Goal: Task Accomplishment & Management: Use online tool/utility

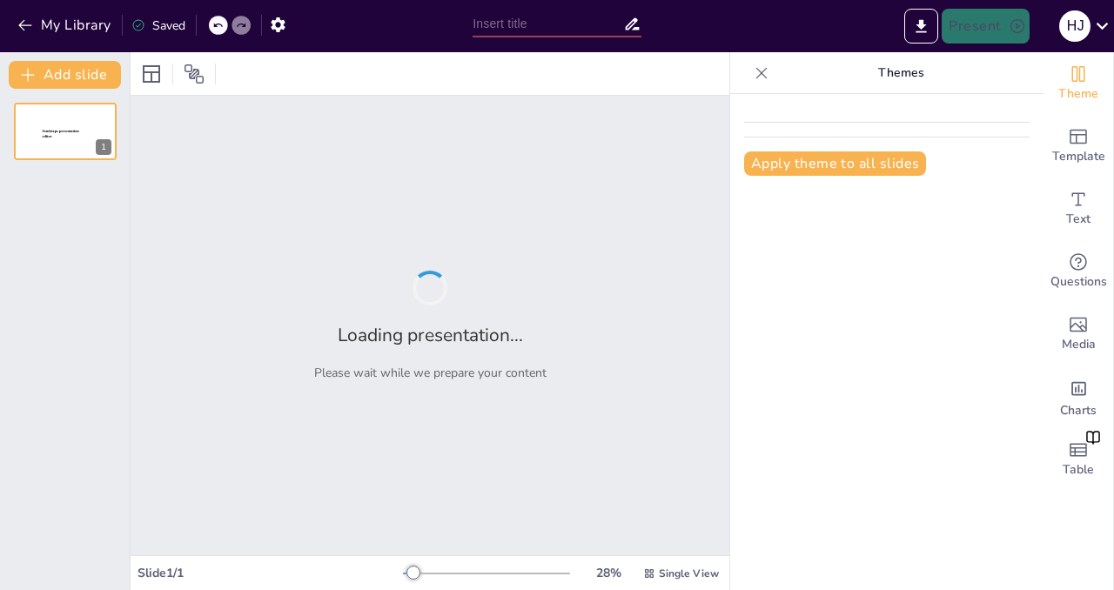
type input "Modelo Teórico para la Evaluación del Desempeño de Docentes en la UNEFM: Fundam…"
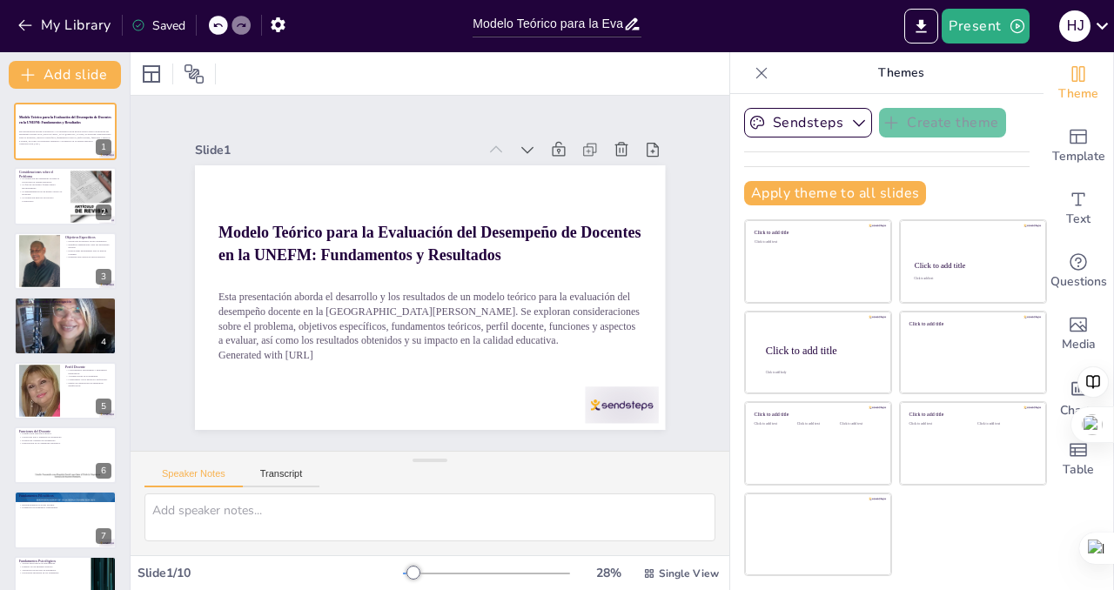
click at [680, 290] on div "Slide 1 Modelo Teórico para la Evaluación del Desempeño de Docentes en la UNEFM…" at bounding box center [430, 273] width 568 height 313
click at [433, 572] on div at bounding box center [486, 574] width 167 height 14
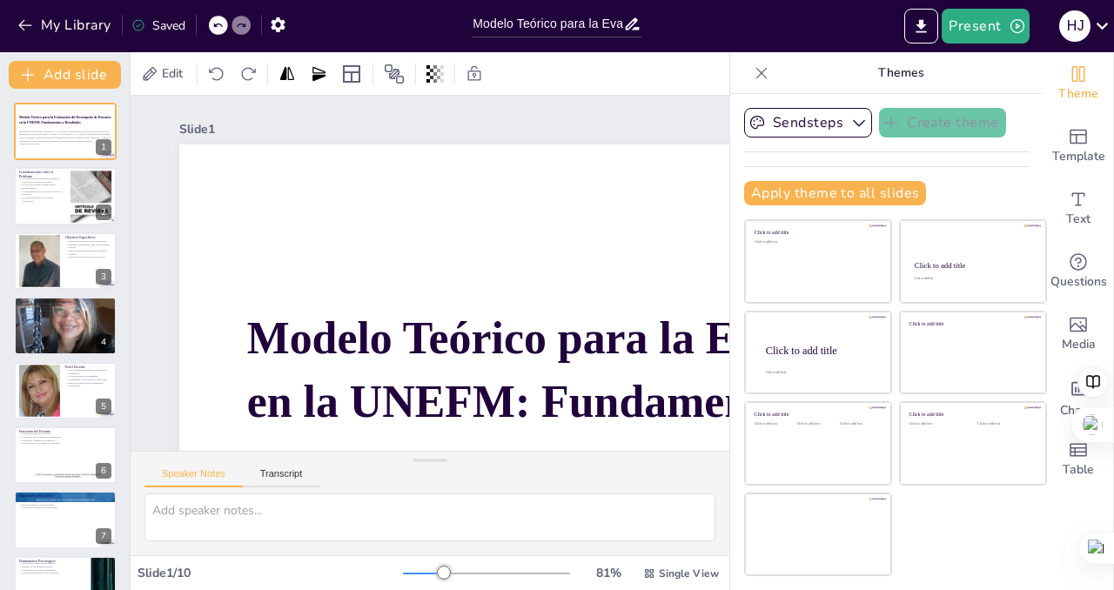
click at [403, 573] on div at bounding box center [423, 574] width 41 height 2
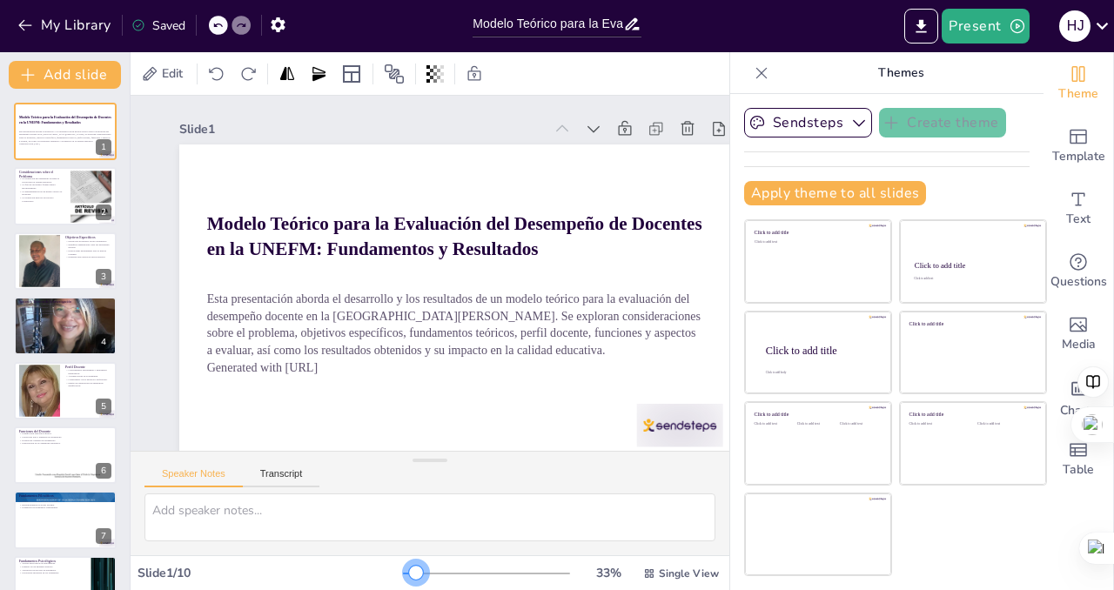
click at [405, 576] on div at bounding box center [486, 574] width 167 height 14
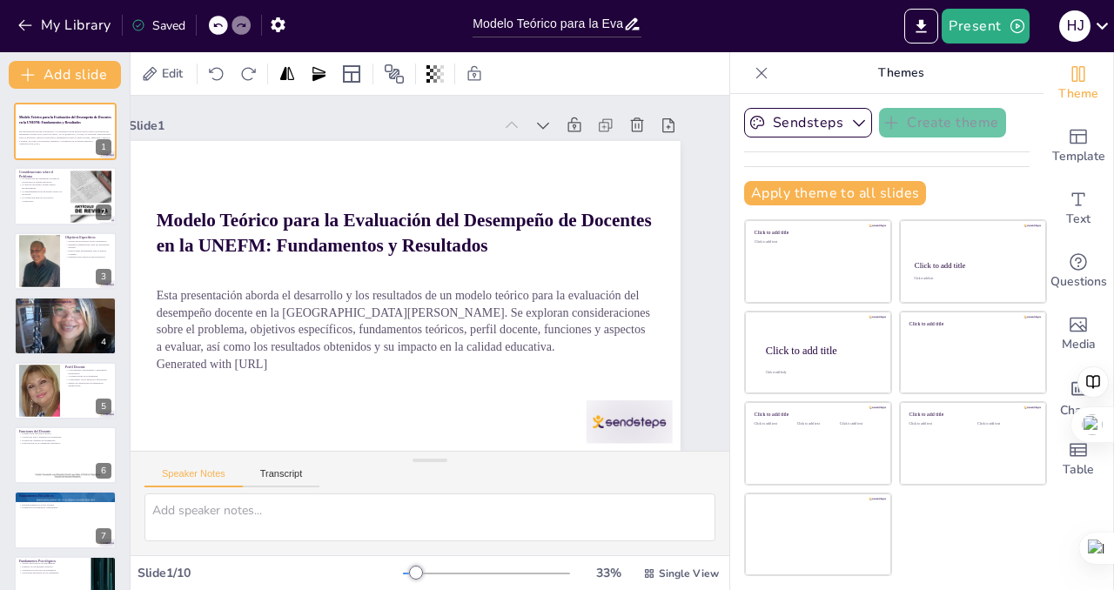
scroll to position [17, 76]
click at [82, 197] on div at bounding box center [92, 196] width 170 height 53
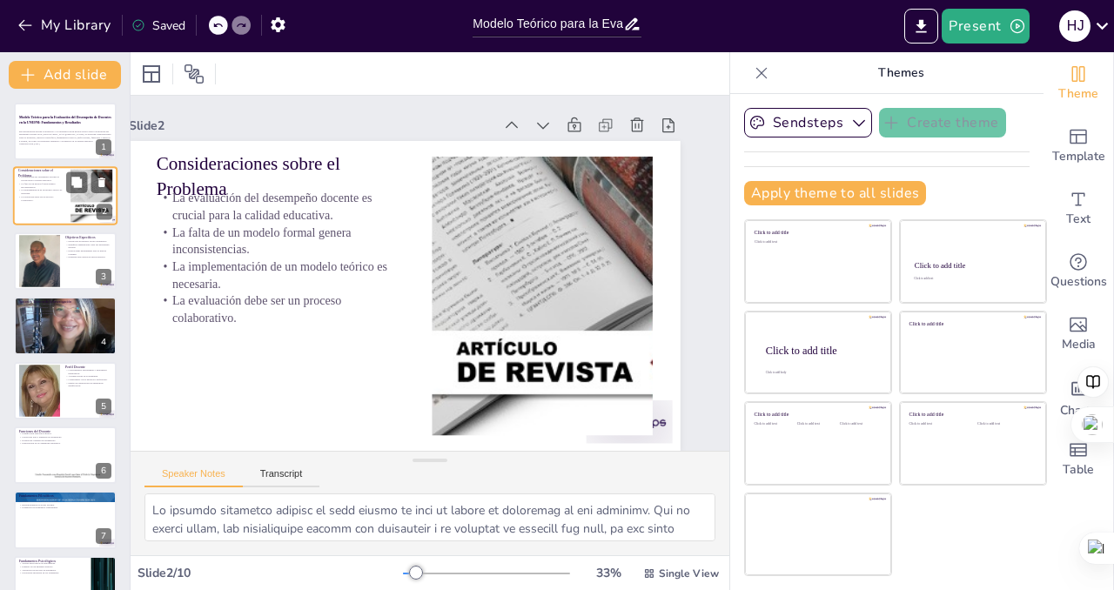
scroll to position [0, 76]
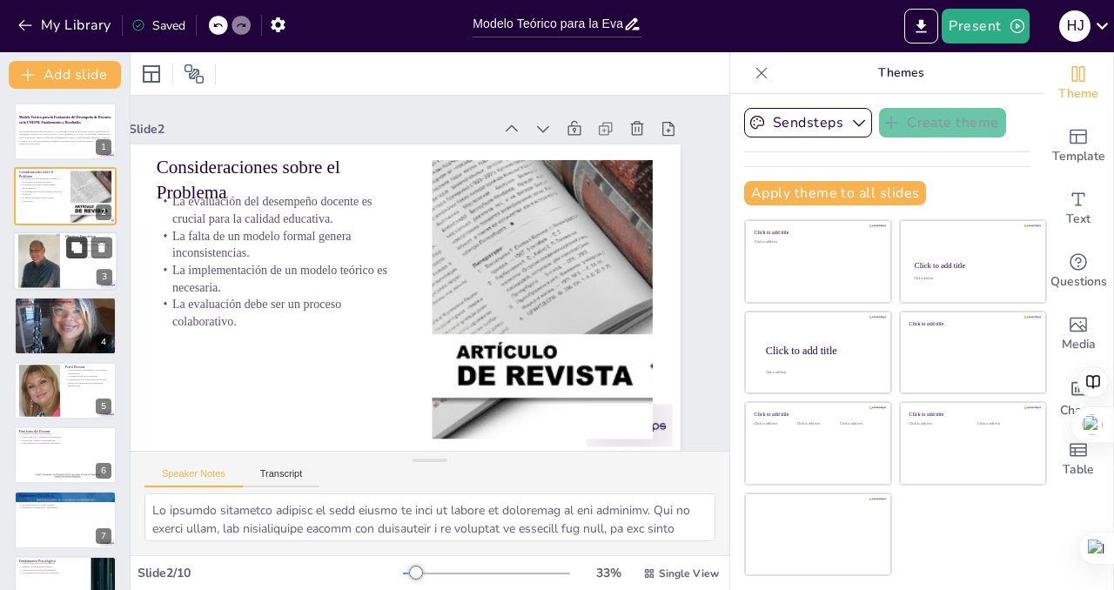
click at [75, 251] on icon at bounding box center [76, 247] width 10 height 10
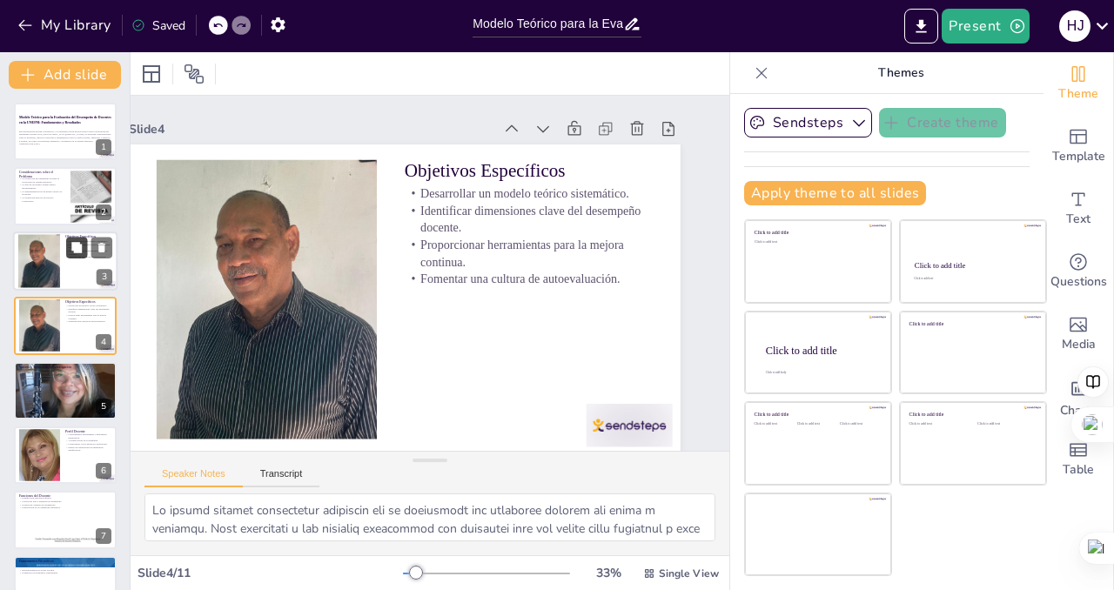
scroll to position [17, 76]
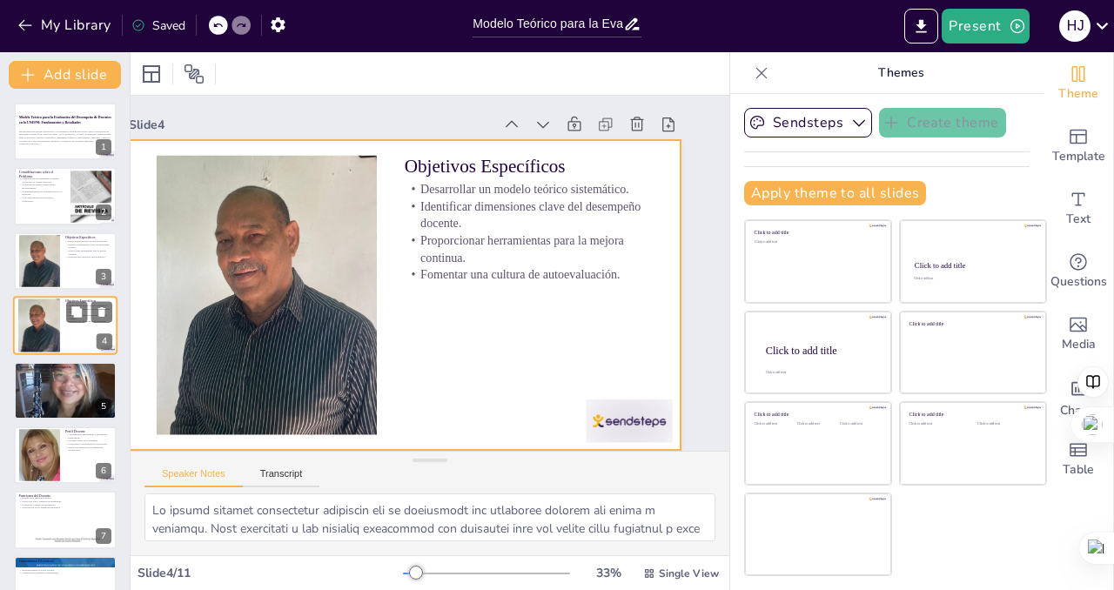
click at [62, 311] on div at bounding box center [65, 325] width 104 height 59
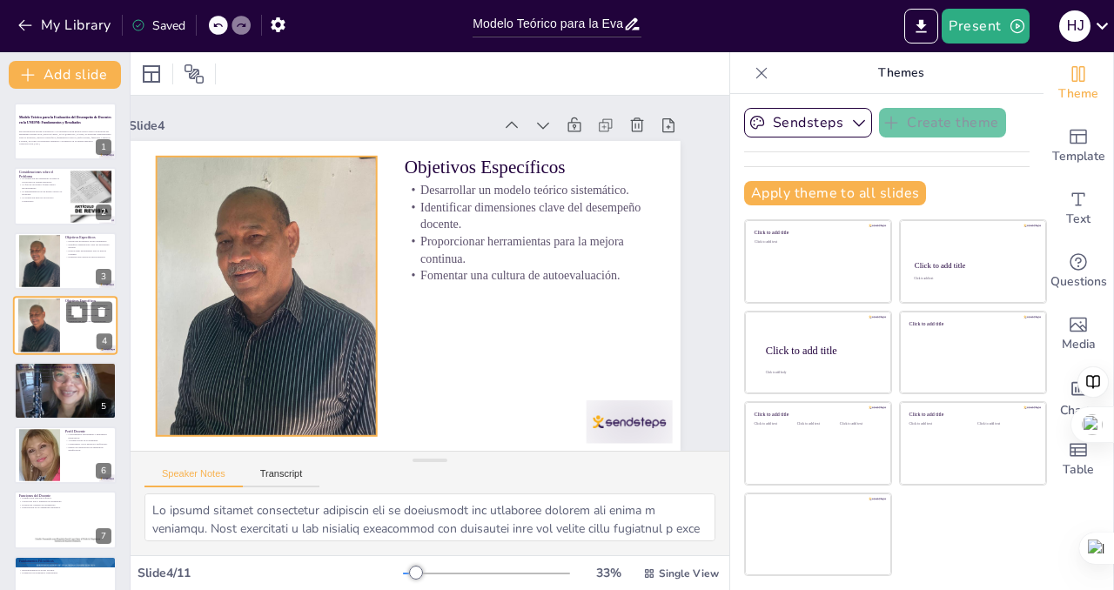
click at [59, 331] on div at bounding box center [39, 326] width 42 height 56
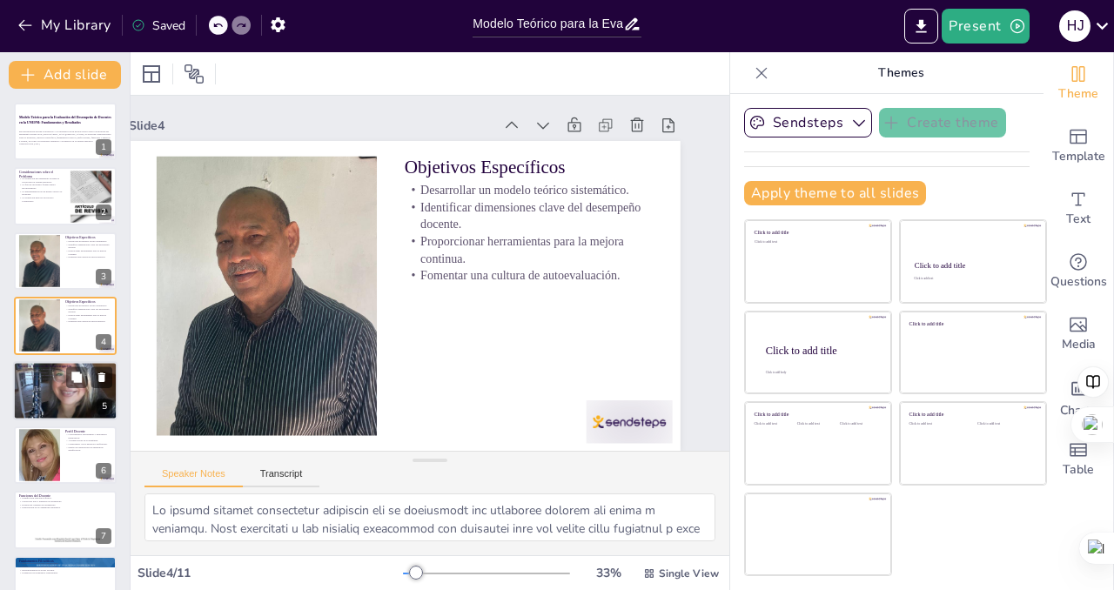
click at [63, 395] on div at bounding box center [65, 390] width 104 height 131
type textarea "Lor ipsumdo sitametcons a elitseddoeiu tem incididuntutl etdo magnaali enim ad …"
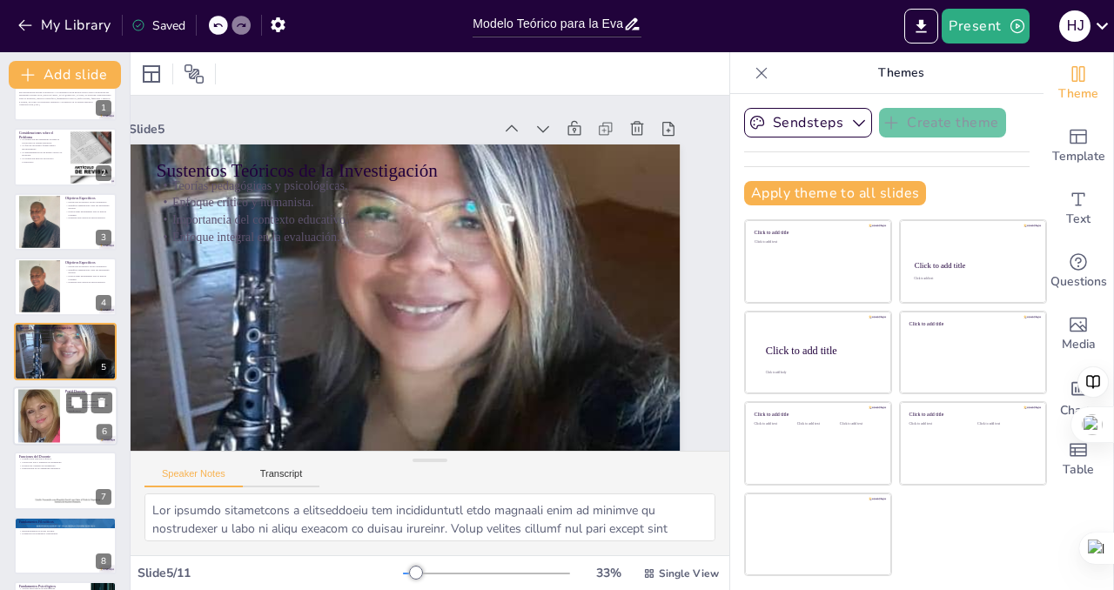
scroll to position [0, 0]
